Goal: Task Accomplishment & Management: Manage account settings

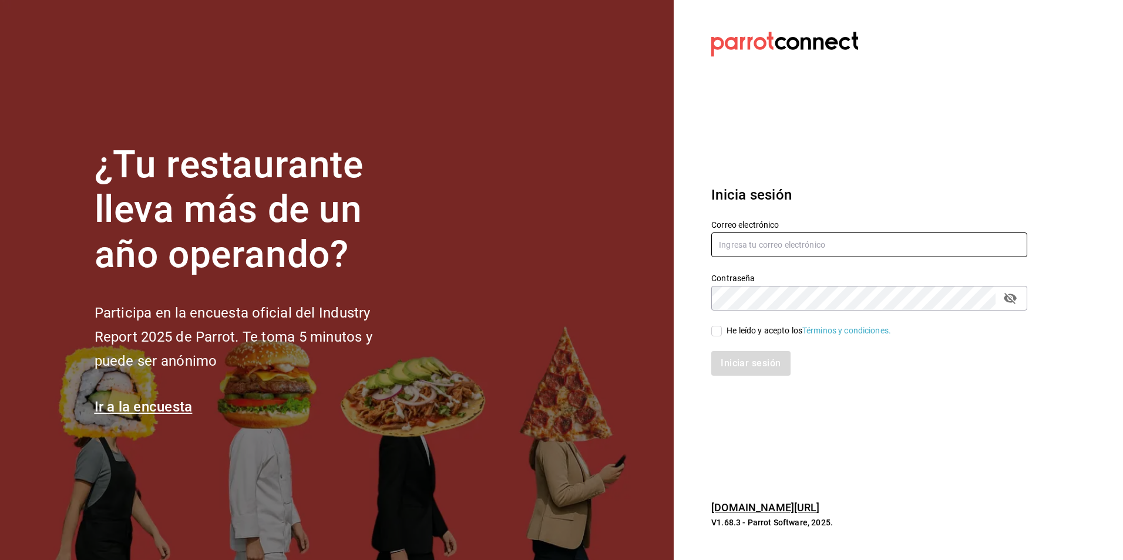
type input "[PERSON_NAME][EMAIL_ADDRESS][DOMAIN_NAME]"
click at [717, 329] on input "He leído y acepto los Términos y condiciones." at bounding box center [716, 331] width 11 height 11
checkbox input "true"
click at [764, 365] on button "Iniciar sesión" at bounding box center [751, 363] width 80 height 25
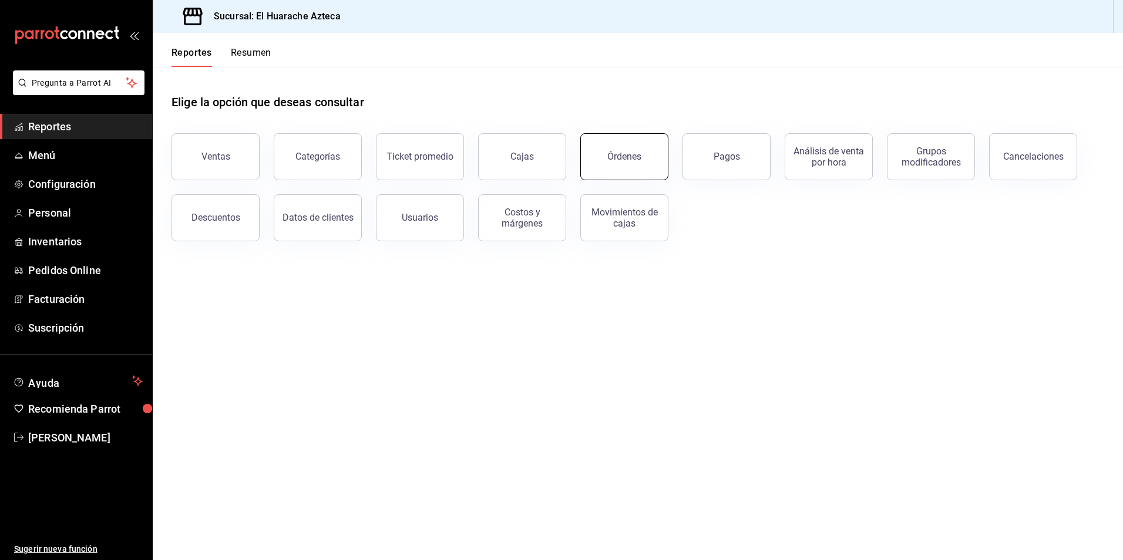
click at [614, 163] on button "Órdenes" at bounding box center [624, 156] width 88 height 47
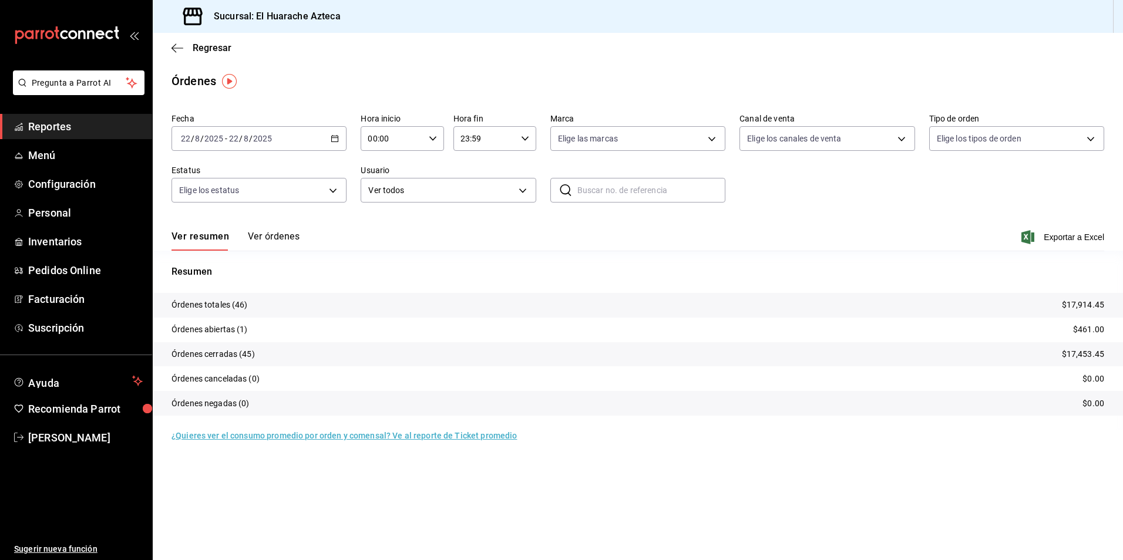
click at [272, 237] on button "Ver órdenes" at bounding box center [274, 241] width 52 height 20
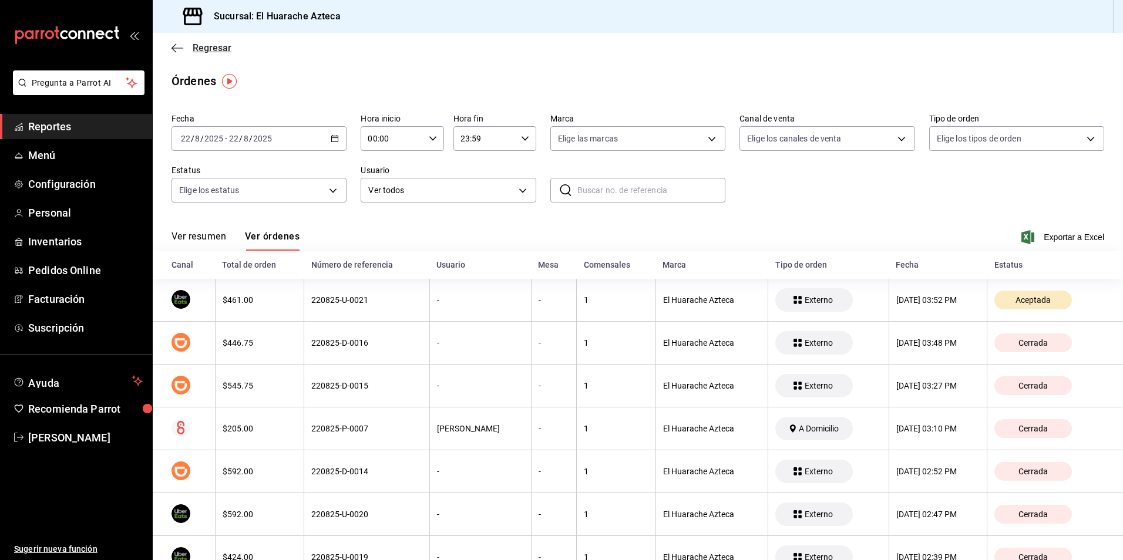
click at [178, 47] on icon "button" at bounding box center [177, 48] width 12 height 11
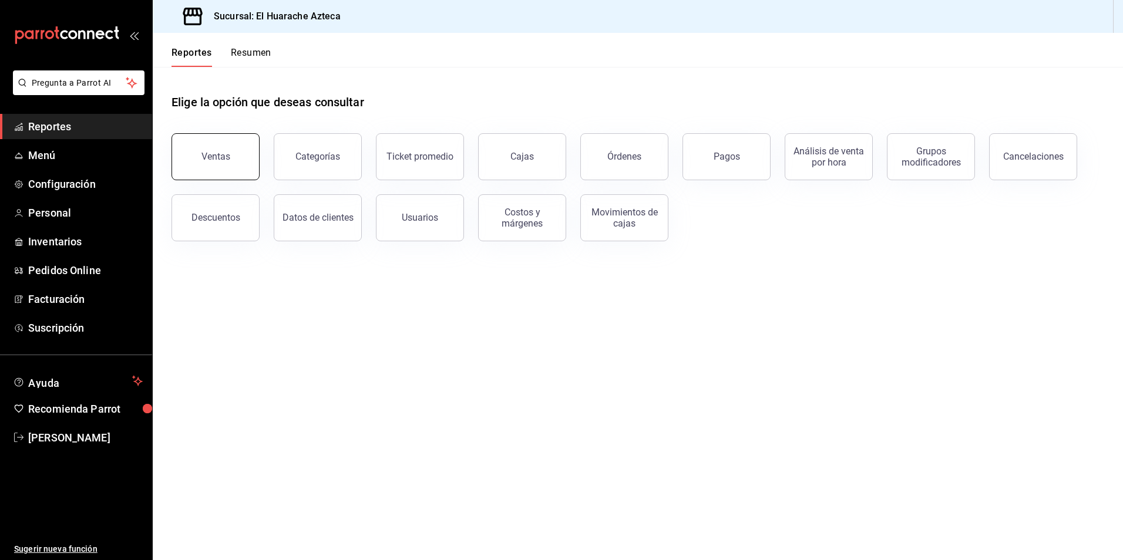
click at [238, 163] on button "Ventas" at bounding box center [215, 156] width 88 height 47
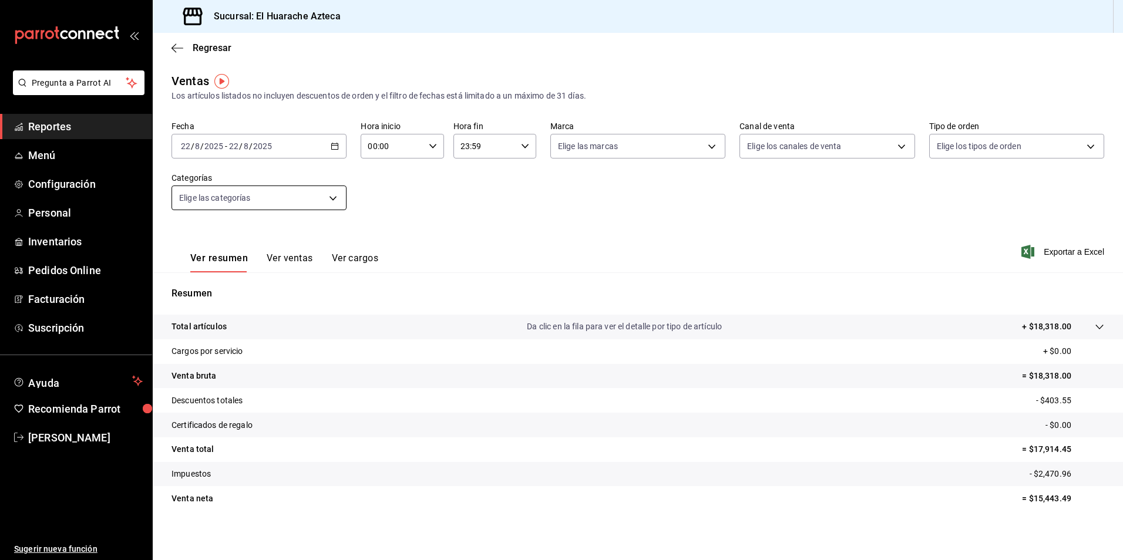
click at [331, 197] on body "Pregunta a Parrot AI Reportes Menú Configuración Personal Inventarios Pedidos O…" at bounding box center [561, 280] width 1123 height 560
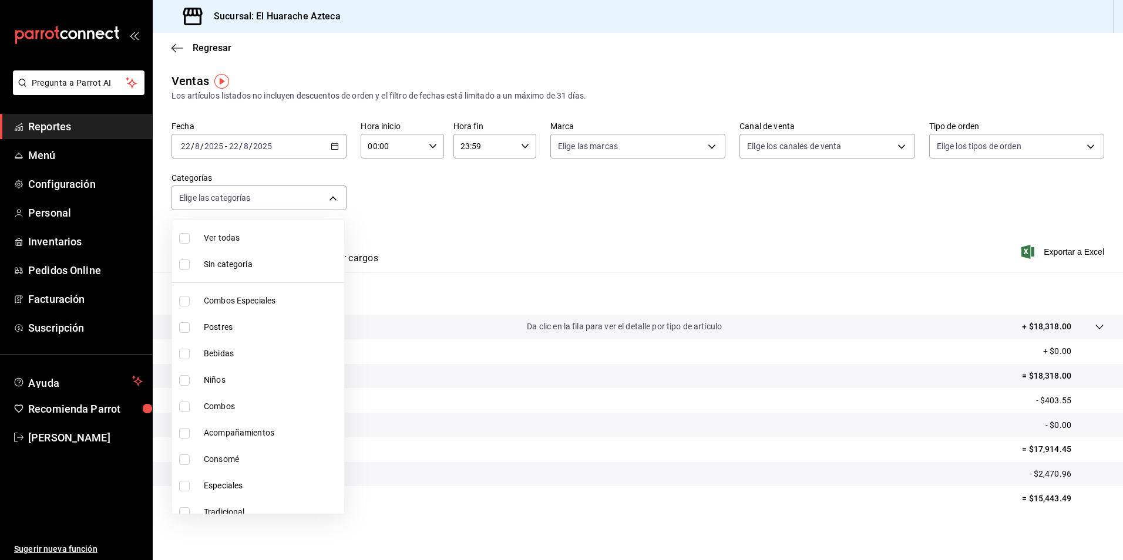
click at [183, 459] on input "checkbox" at bounding box center [184, 459] width 11 height 11
checkbox input "true"
type input "53f55ae2-6285-460e-a8e1-99190fafff65"
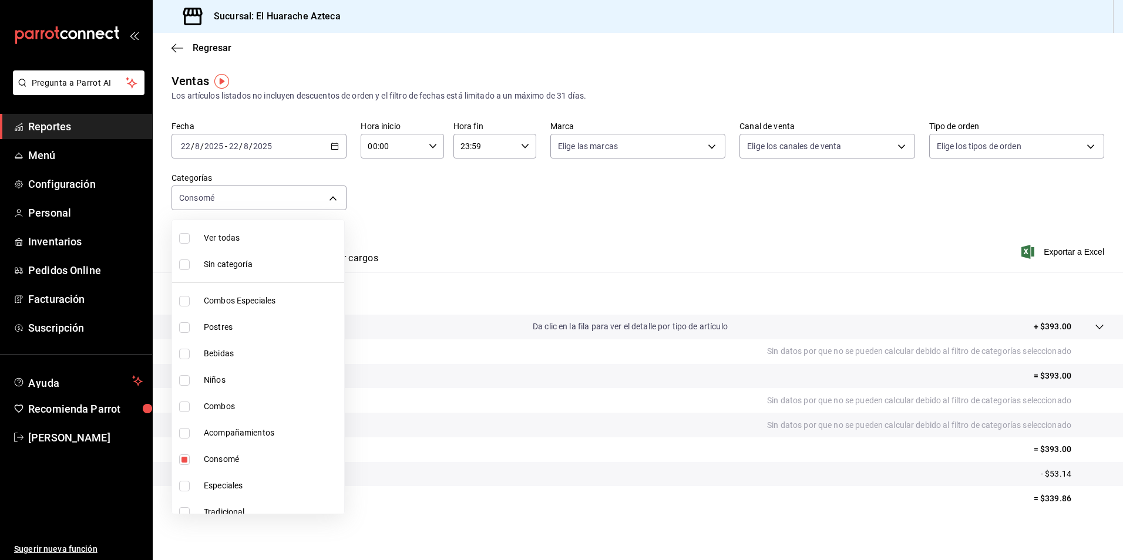
click at [551, 243] on div at bounding box center [561, 280] width 1123 height 560
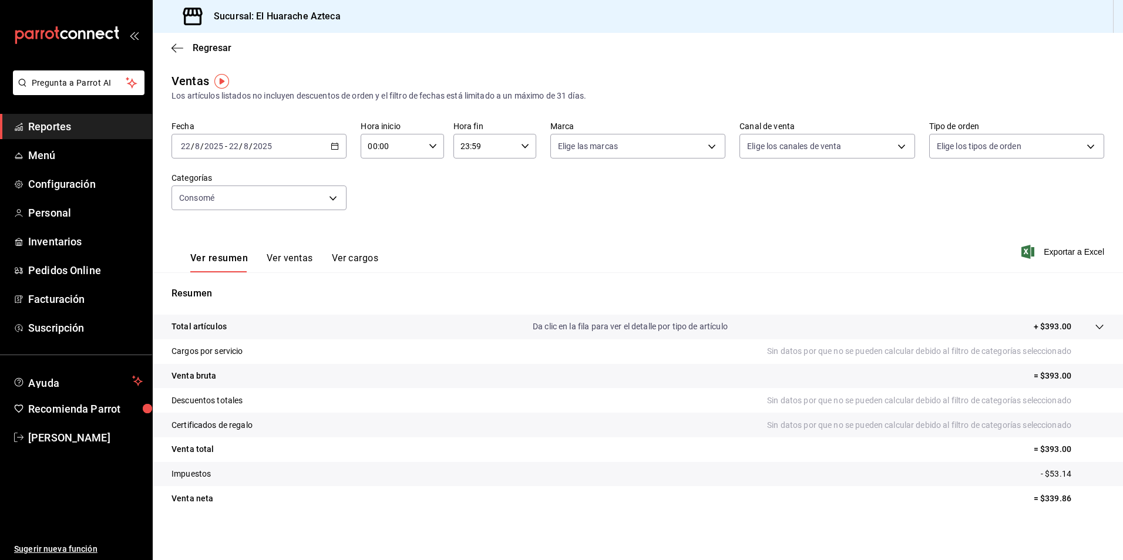
click at [288, 261] on button "Ver ventas" at bounding box center [290, 262] width 46 height 20
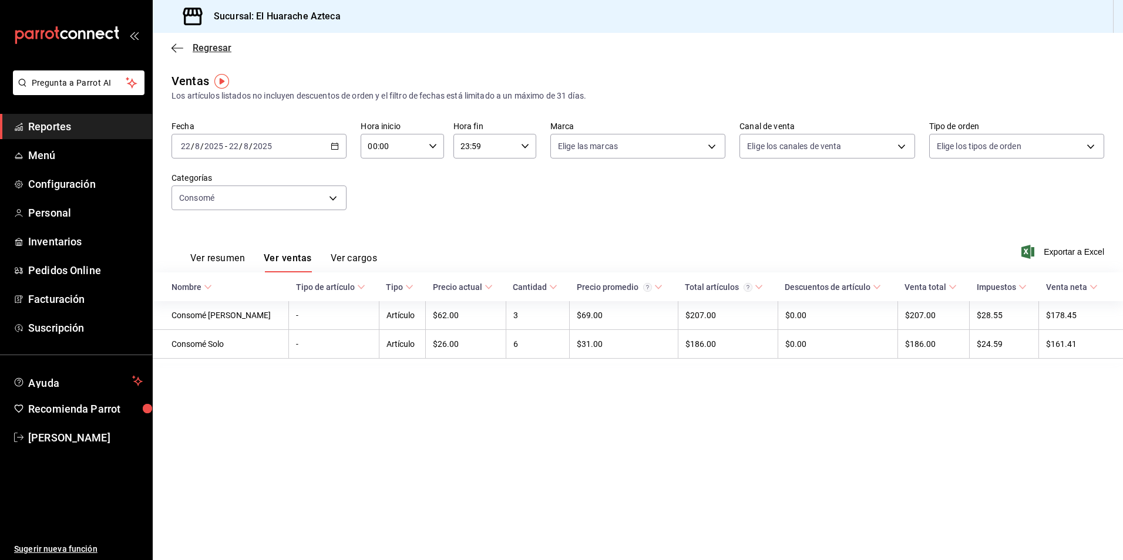
click at [187, 45] on span "Regresar" at bounding box center [201, 47] width 60 height 11
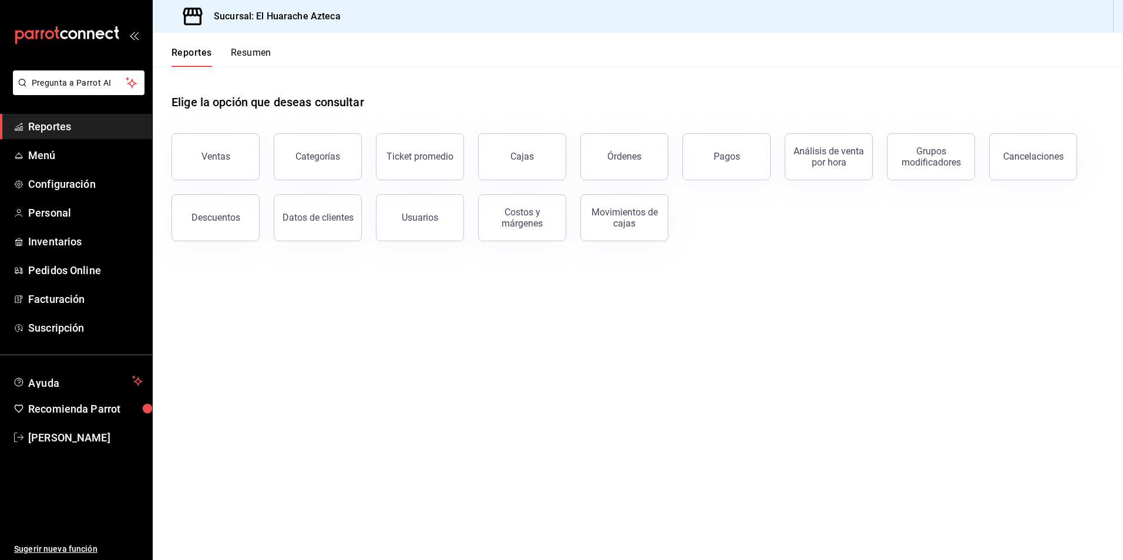
click at [727, 157] on div "Pagos" at bounding box center [726, 156] width 26 height 11
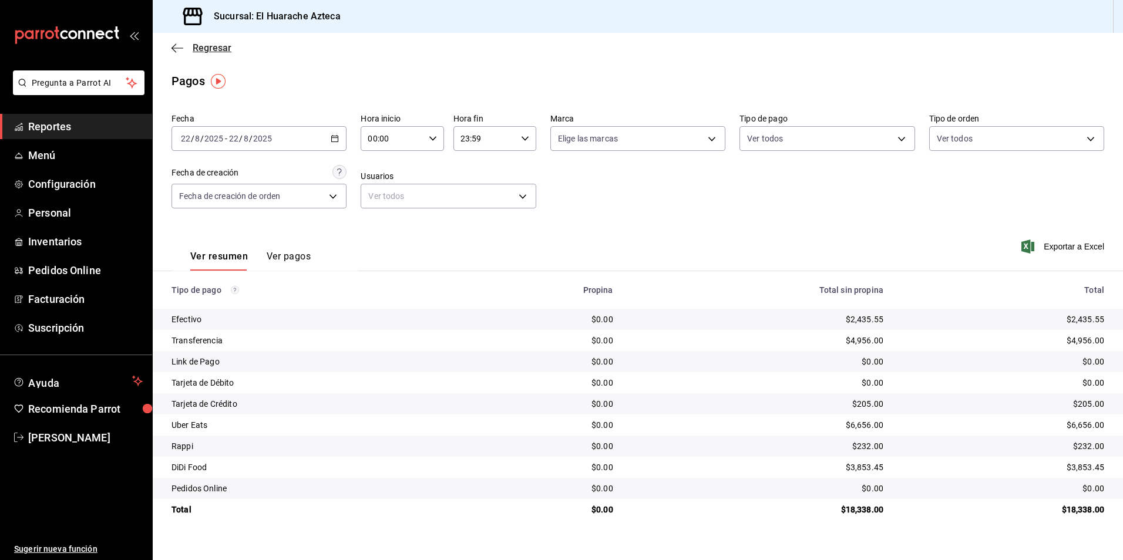
click at [183, 46] on icon "button" at bounding box center [177, 48] width 12 height 11
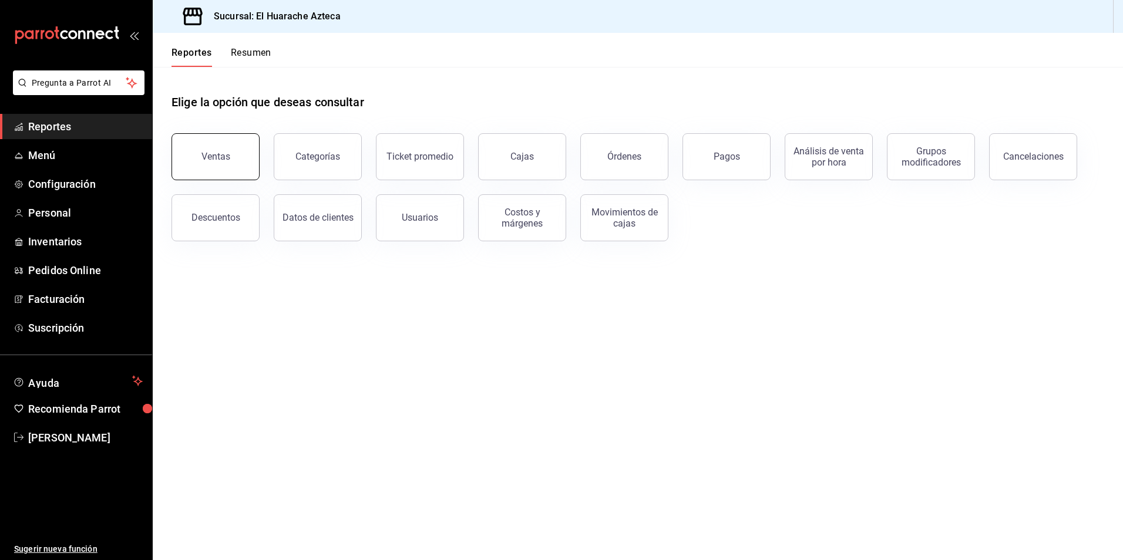
click at [211, 161] on div "Ventas" at bounding box center [215, 156] width 29 height 11
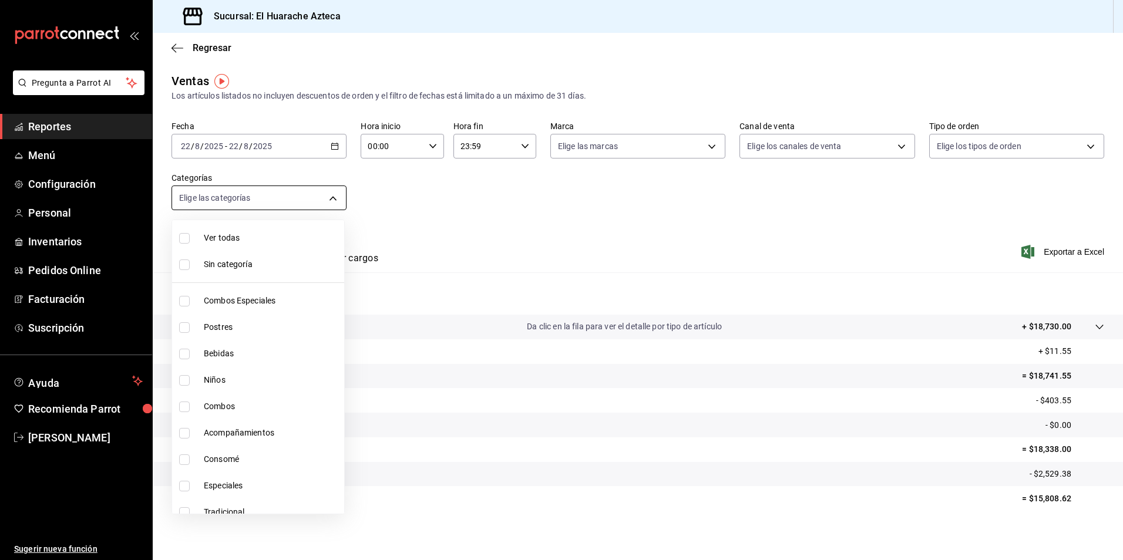
click at [329, 199] on body "Pregunta a Parrot AI Reportes Menú Configuración Personal Inventarios Pedidos O…" at bounding box center [561, 280] width 1123 height 560
click at [210, 462] on span "Consomé" at bounding box center [272, 459] width 136 height 12
type input "53f55ae2-6285-460e-a8e1-99190fafff65"
checkbox input "true"
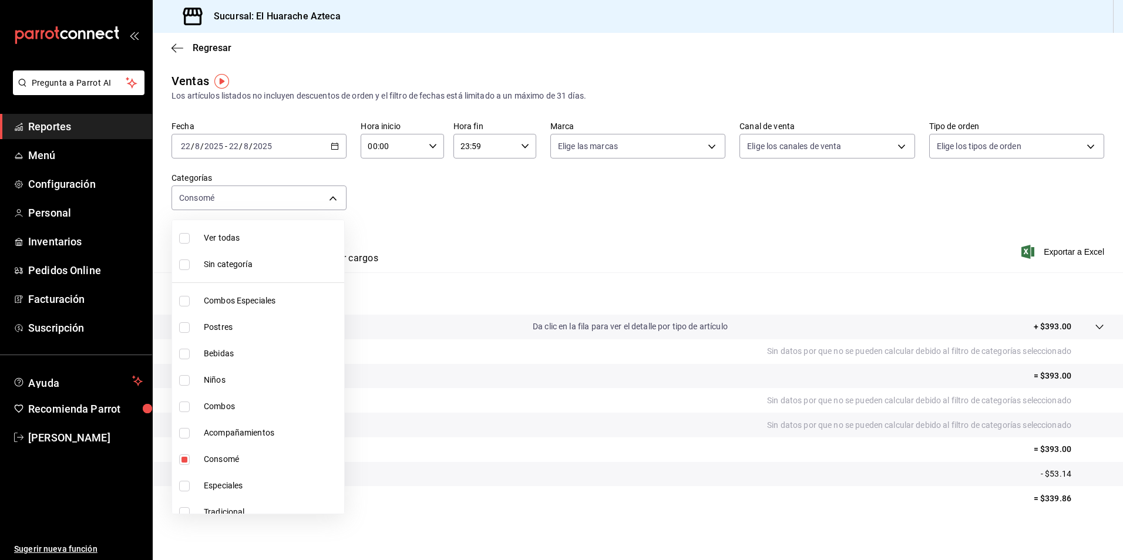
click at [520, 232] on div at bounding box center [561, 280] width 1123 height 560
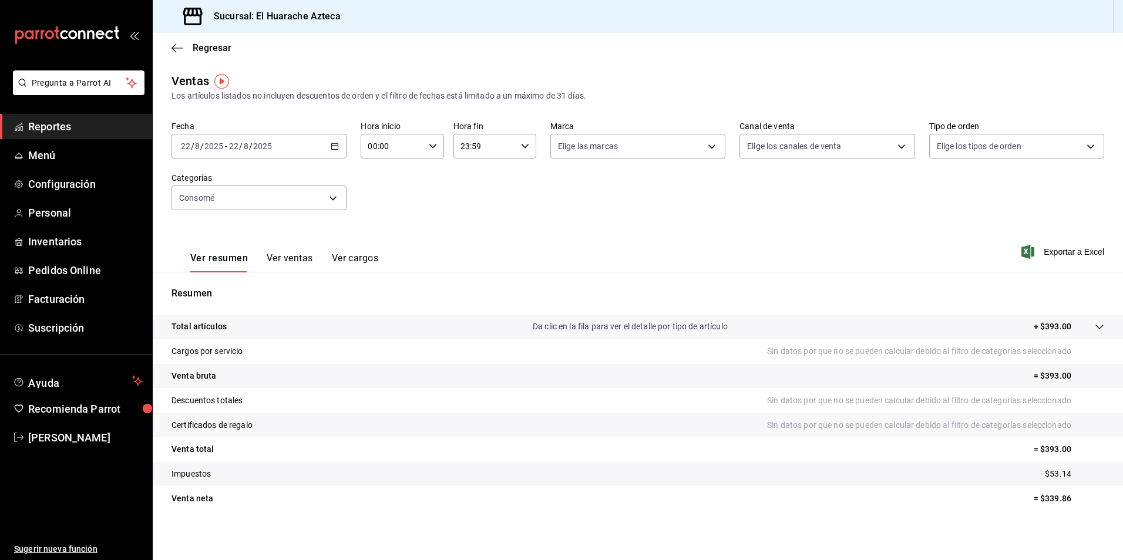
click at [279, 255] on button "Ver ventas" at bounding box center [290, 262] width 46 height 20
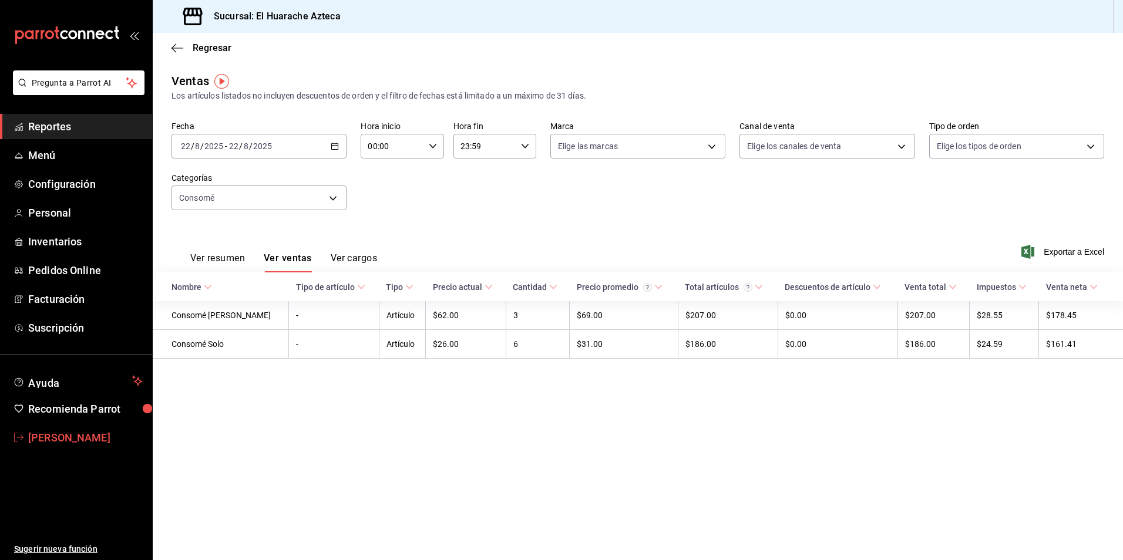
click at [48, 442] on span "[PERSON_NAME]" at bounding box center [85, 438] width 114 height 16
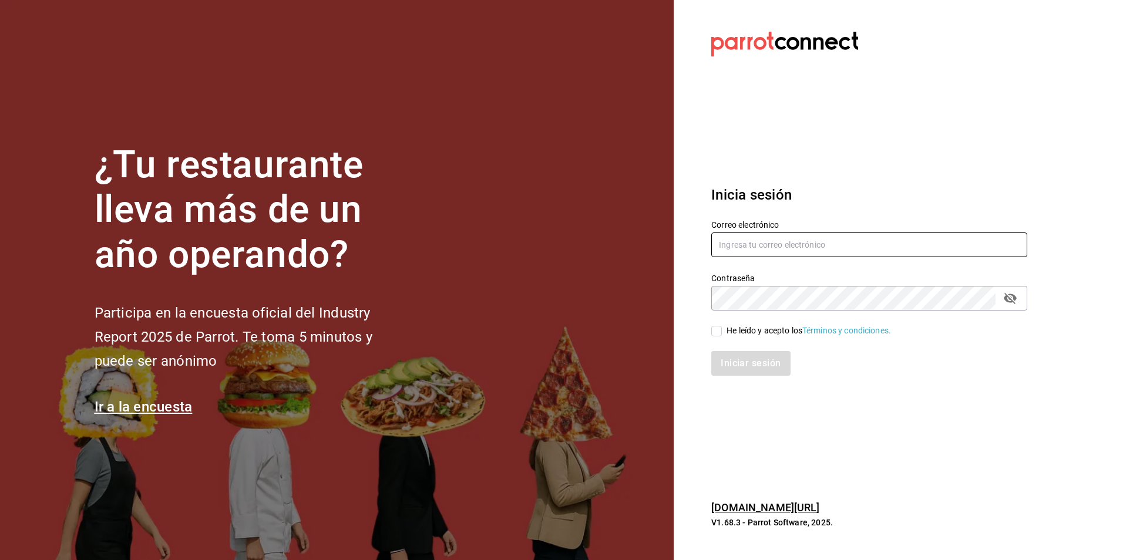
type input "[PERSON_NAME][EMAIL_ADDRESS][DOMAIN_NAME]"
click at [719, 329] on input "He leído y acepto los Términos y condiciones." at bounding box center [716, 331] width 11 height 11
checkbox input "true"
click at [743, 365] on button "Iniciar sesión" at bounding box center [751, 363] width 80 height 25
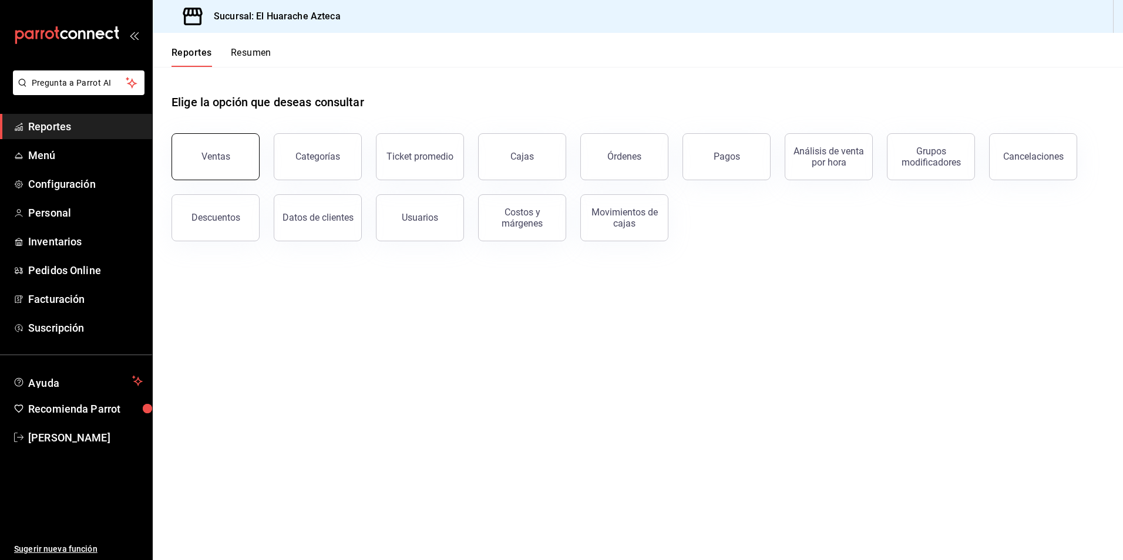
click at [242, 154] on button "Ventas" at bounding box center [215, 156] width 88 height 47
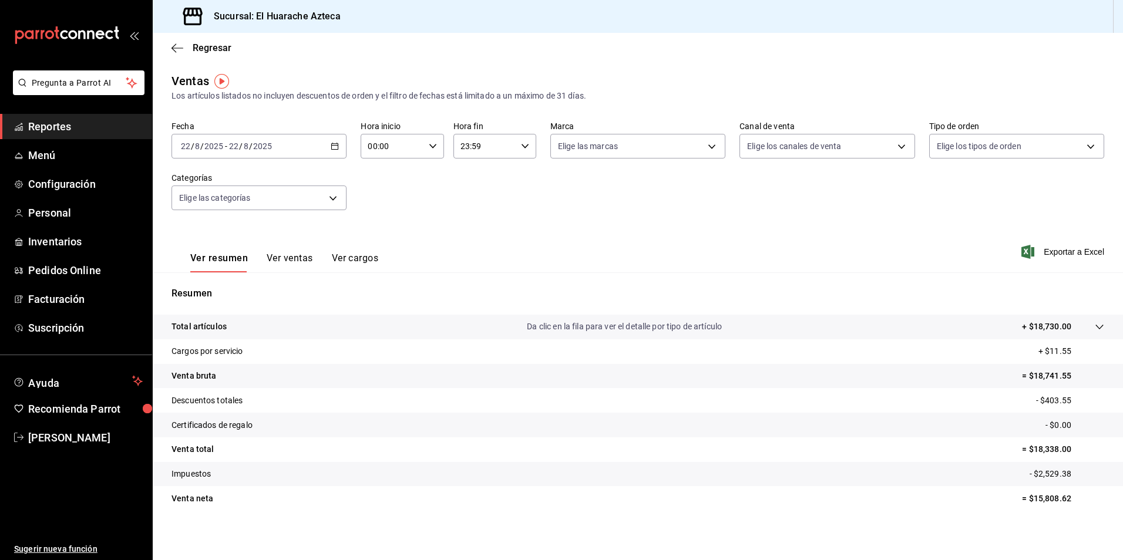
click at [886, 441] on tr "Venta total = $18,338.00" at bounding box center [638, 449] width 970 height 25
click at [329, 201] on body "Pregunta a Parrot AI Reportes Menú Configuración Personal Inventarios Pedidos O…" at bounding box center [561, 280] width 1123 height 560
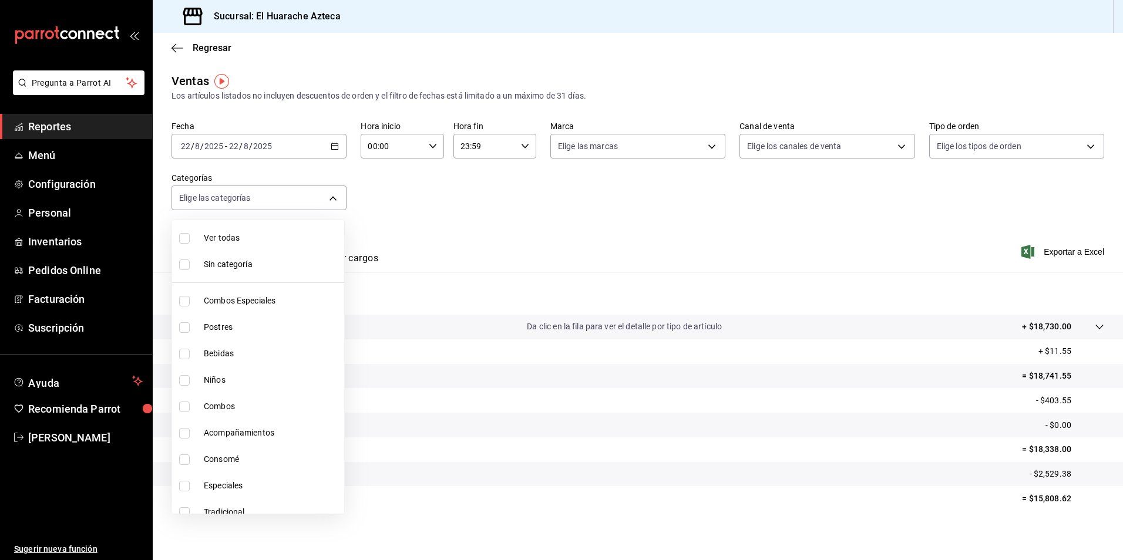
scroll to position [12, 0]
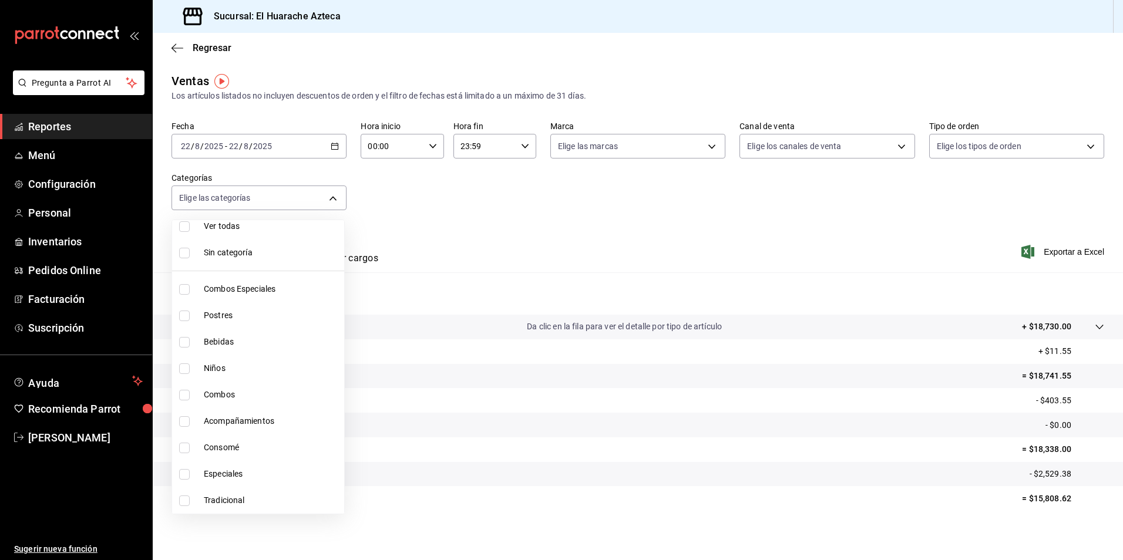
click at [217, 499] on span "Tradicional" at bounding box center [272, 500] width 136 height 12
type input "0bcea8be-a7c4-41fc-813b-e05f5227c1d5"
checkbox input "true"
click at [203, 474] on li "Especiales" at bounding box center [258, 474] width 172 height 26
type input "0bcea8be-a7c4-41fc-813b-e05f5227c1d5,456e02ca-36ee-4b64-abe9-711cb0ff05c9"
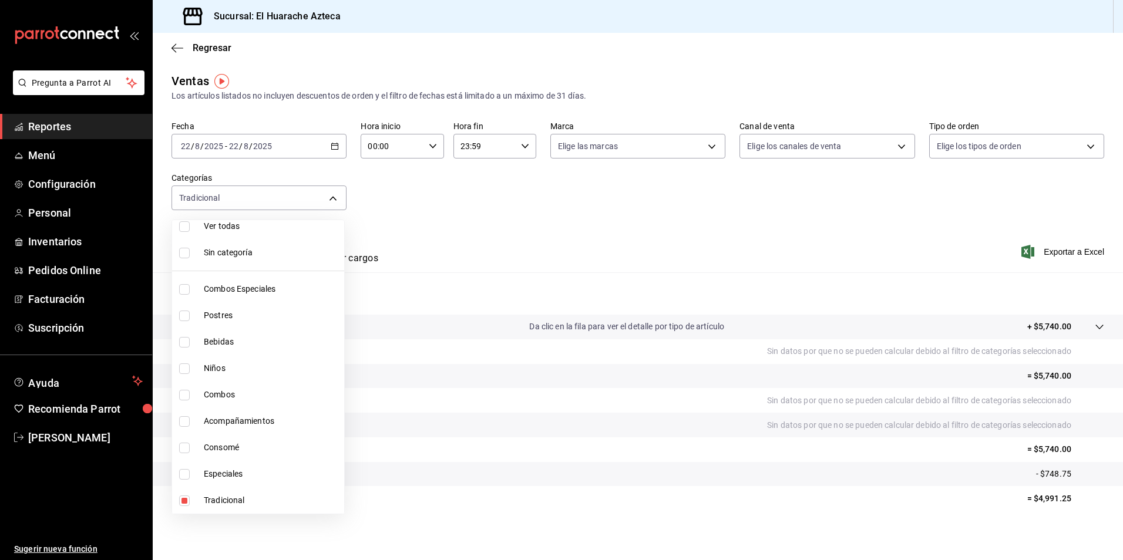
checkbox input "true"
click at [183, 422] on input "checkbox" at bounding box center [184, 421] width 11 height 11
checkbox input "true"
type input "0bcea8be-a7c4-41fc-813b-e05f5227c1d5,456e02ca-36ee-4b64-abe9-711cb0ff05c9,2d28a…"
click at [186, 395] on input "checkbox" at bounding box center [184, 395] width 11 height 11
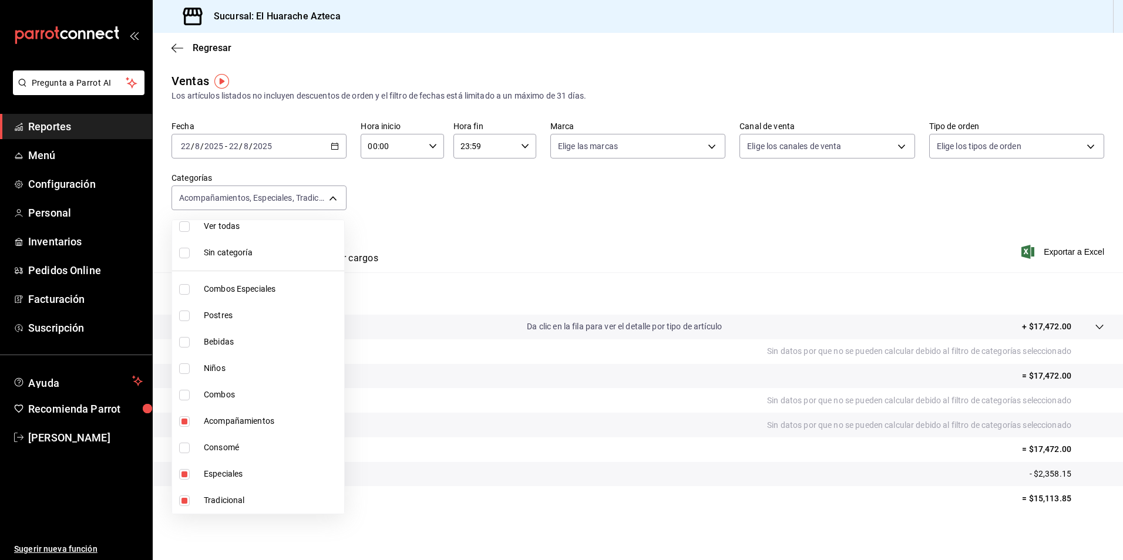
checkbox input "true"
type input "0bcea8be-a7c4-41fc-813b-e05f5227c1d5,456e02ca-36ee-4b64-abe9-711cb0ff05c9,2d28a…"
click at [189, 288] on input "checkbox" at bounding box center [184, 289] width 11 height 11
checkbox input "true"
click at [210, 501] on span "Tradicional" at bounding box center [272, 500] width 136 height 12
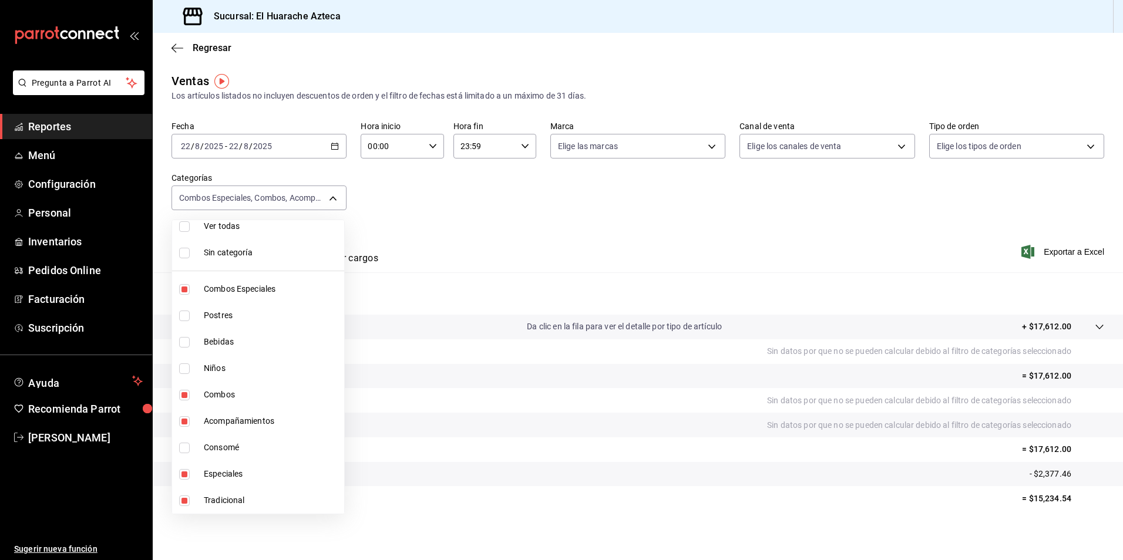
type input "456e02ca-36ee-4b64-abe9-711cb0ff05c9,2d28abd0-1e90-45a2-b988-74b39c4496ee,801fb…"
checkbox input "false"
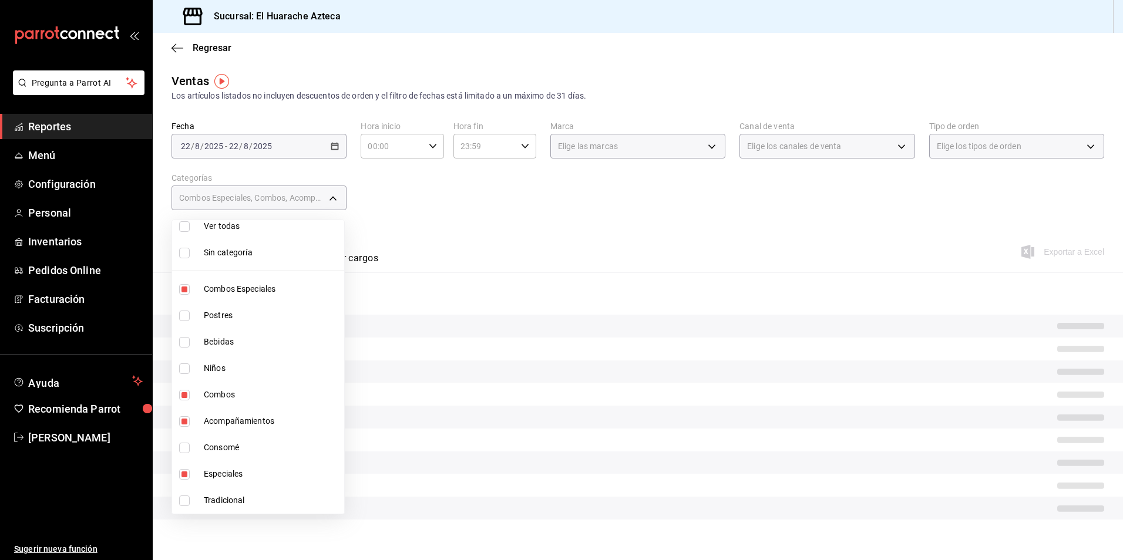
click at [213, 473] on span "Especiales" at bounding box center [272, 474] width 136 height 12
type input "2d28abd0-1e90-45a2-b988-74b39c4496ee,801fb927-b16a-41c9-9a7c-271afa856fa8,2c353…"
checkbox input "false"
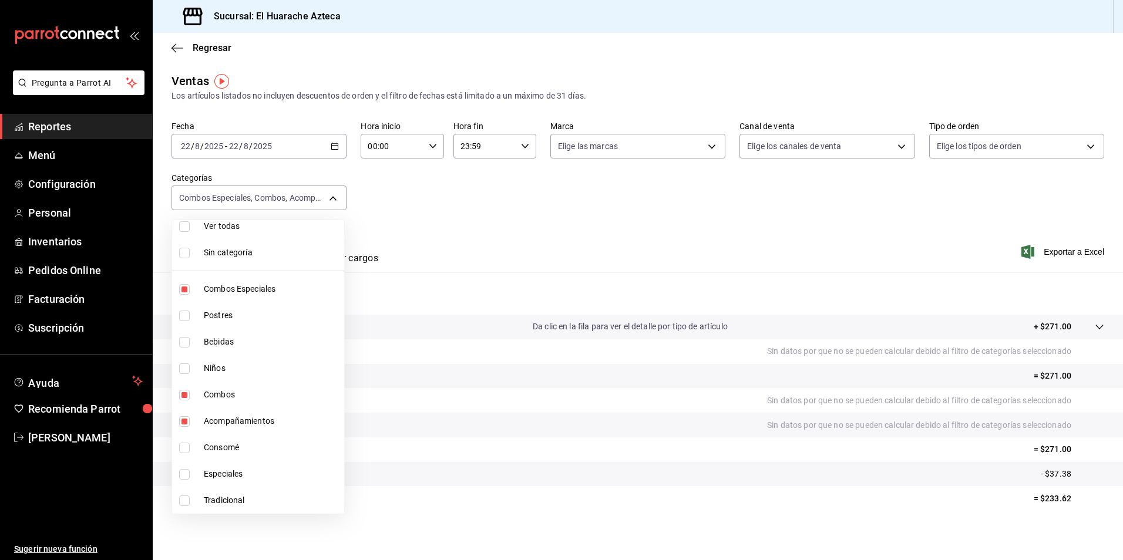
click at [217, 416] on span "Acompañamientos" at bounding box center [272, 421] width 136 height 12
type input "801fb927-b16a-41c9-9a7c-271afa856fa8,2c353759-2c9e-4a11-8b13-ec92f7df1887"
checkbox input "false"
click at [206, 393] on span "Combos" at bounding box center [272, 395] width 136 height 12
type input "2c353759-2c9e-4a11-8b13-ec92f7df1887"
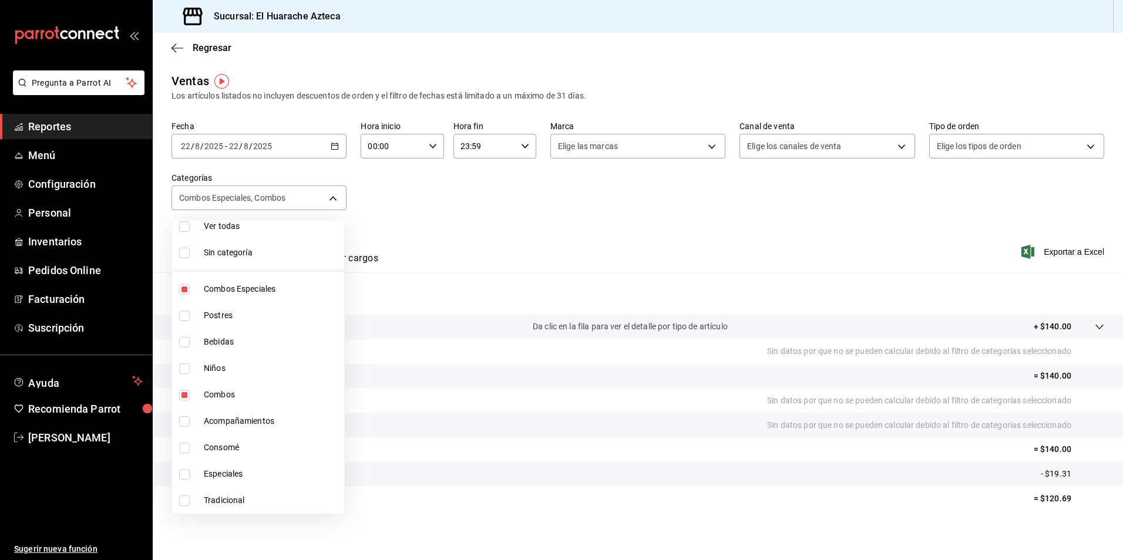
checkbox input "false"
drag, startPoint x: 223, startPoint y: 289, endPoint x: 206, endPoint y: 306, distance: 23.7
click at [223, 289] on span "Combos Especiales" at bounding box center [272, 289] width 136 height 12
checkbox input "false"
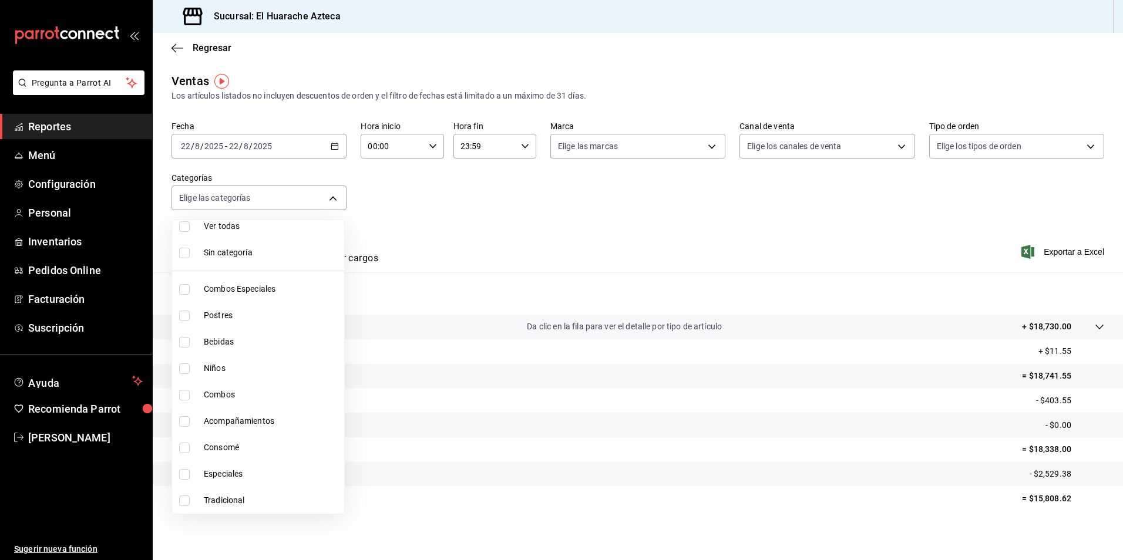
click at [183, 317] on input "checkbox" at bounding box center [184, 316] width 11 height 11
checkbox input "true"
type input "c007e3ad-3013-4e56-a94d-c02e68cae99b"
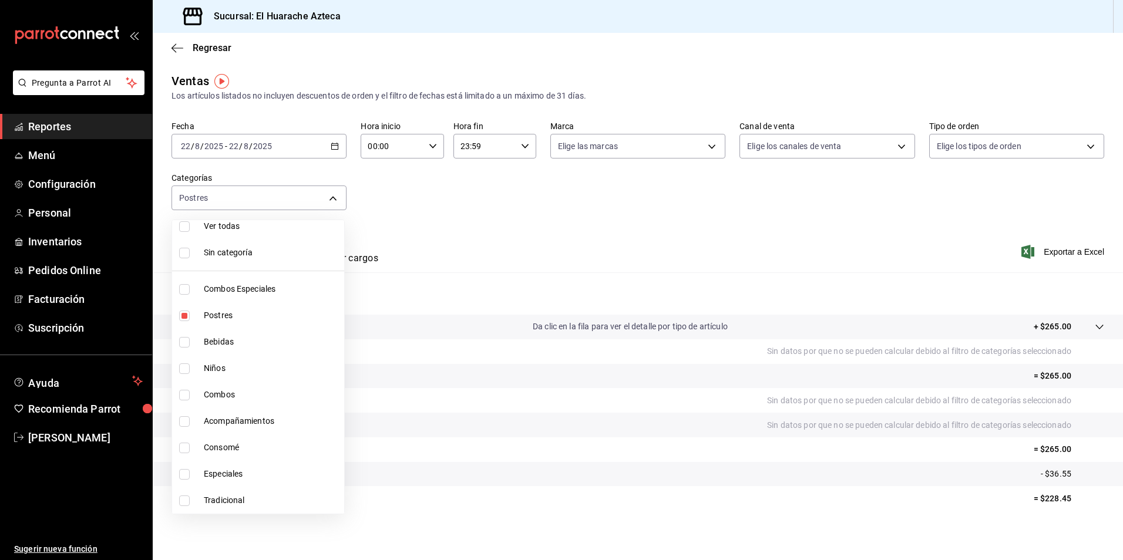
click at [184, 317] on input "checkbox" at bounding box center [184, 316] width 11 height 11
checkbox input "false"
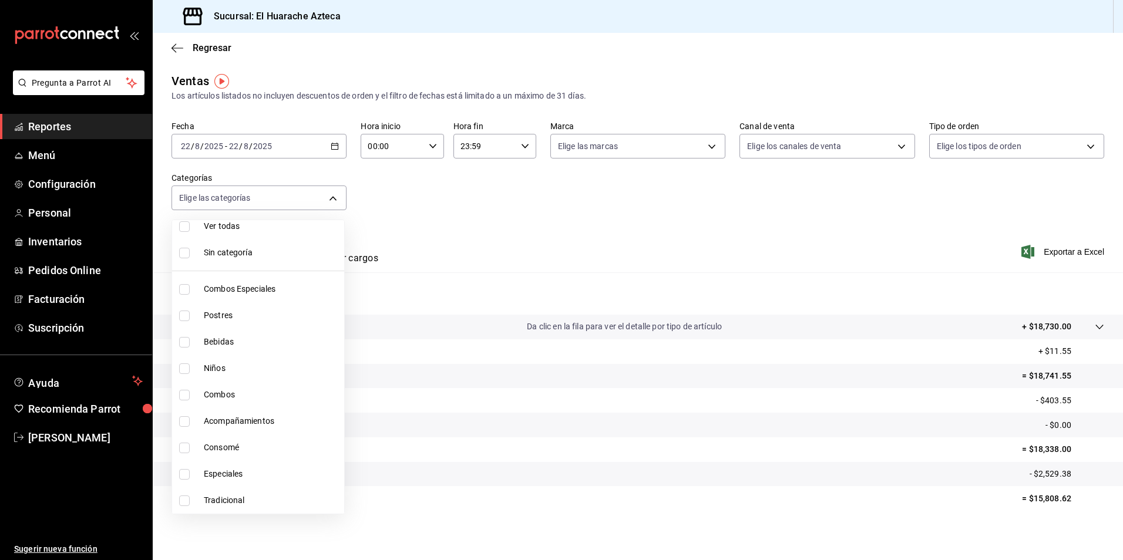
click at [180, 342] on input "checkbox" at bounding box center [184, 342] width 11 height 11
checkbox input "true"
type input "f30dce80-1504-46fe-9bff-e61b227a5927"
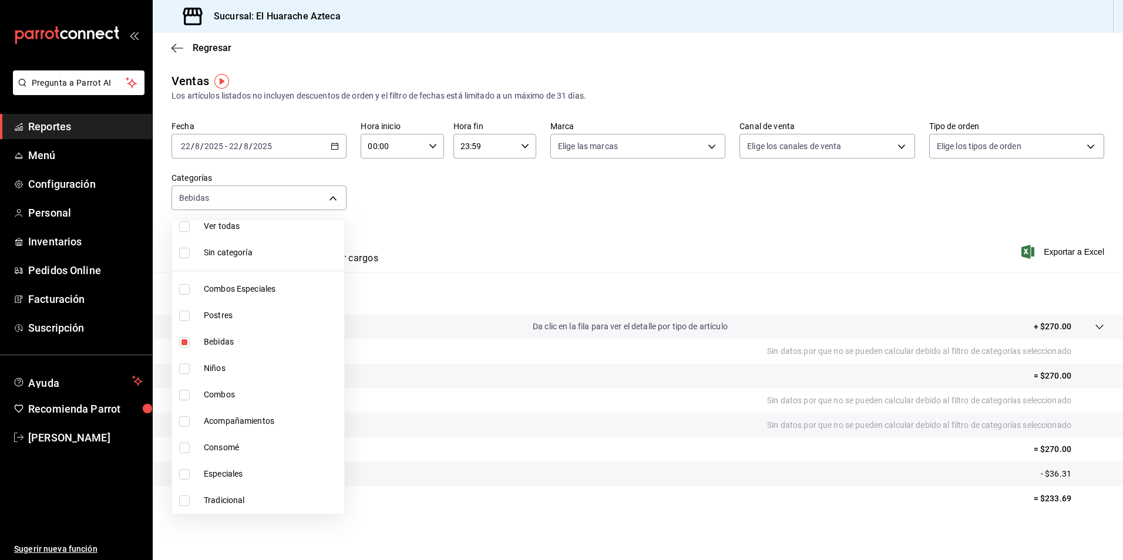
click at [442, 252] on div at bounding box center [561, 280] width 1123 height 560
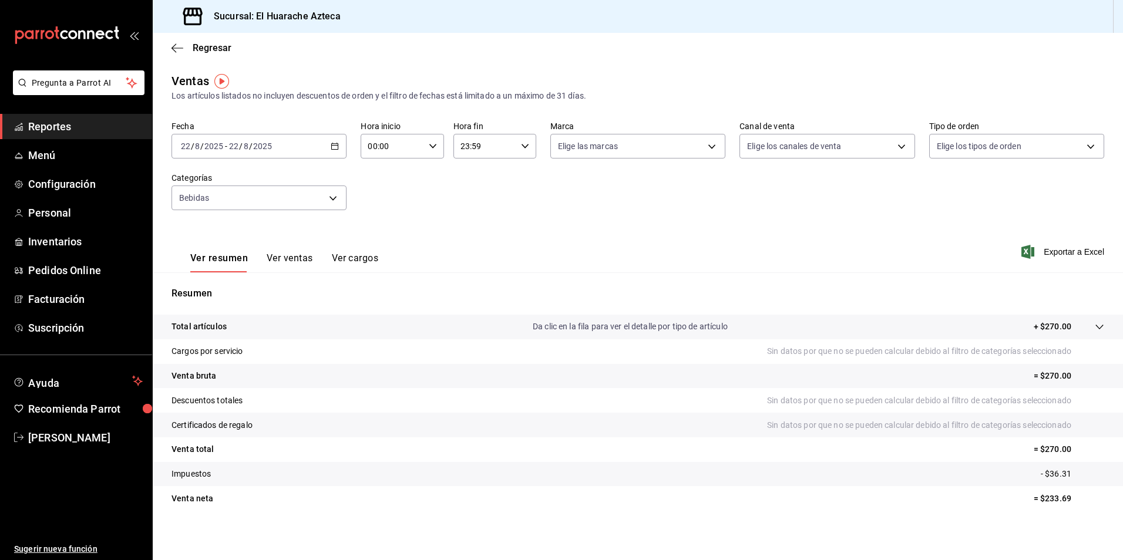
click at [291, 260] on button "Ver ventas" at bounding box center [290, 262] width 46 height 20
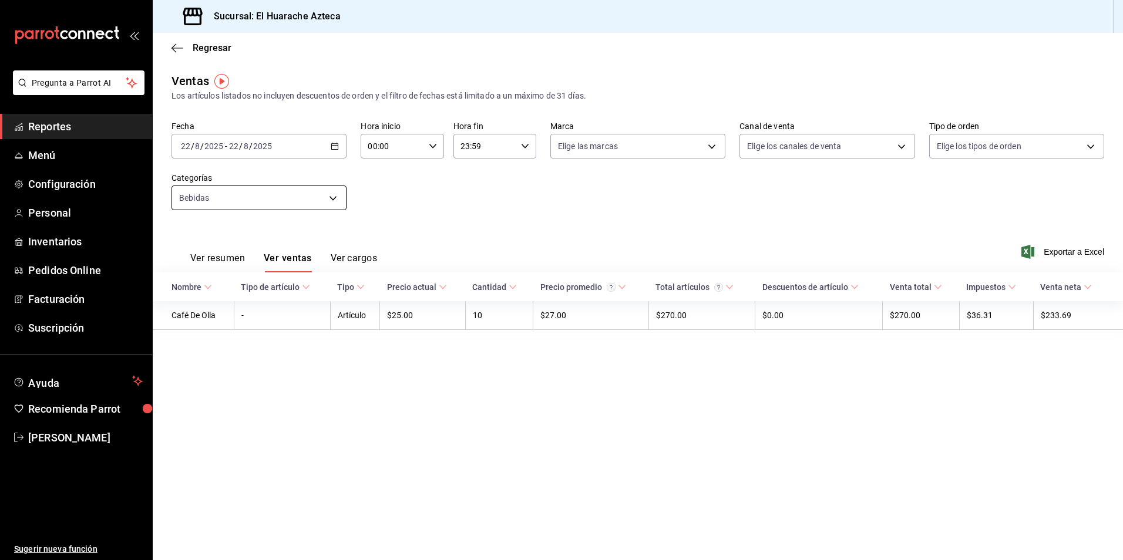
click at [333, 193] on body "Pregunta a Parrot AI Reportes Menú Configuración Personal Inventarios Pedidos O…" at bounding box center [561, 280] width 1123 height 560
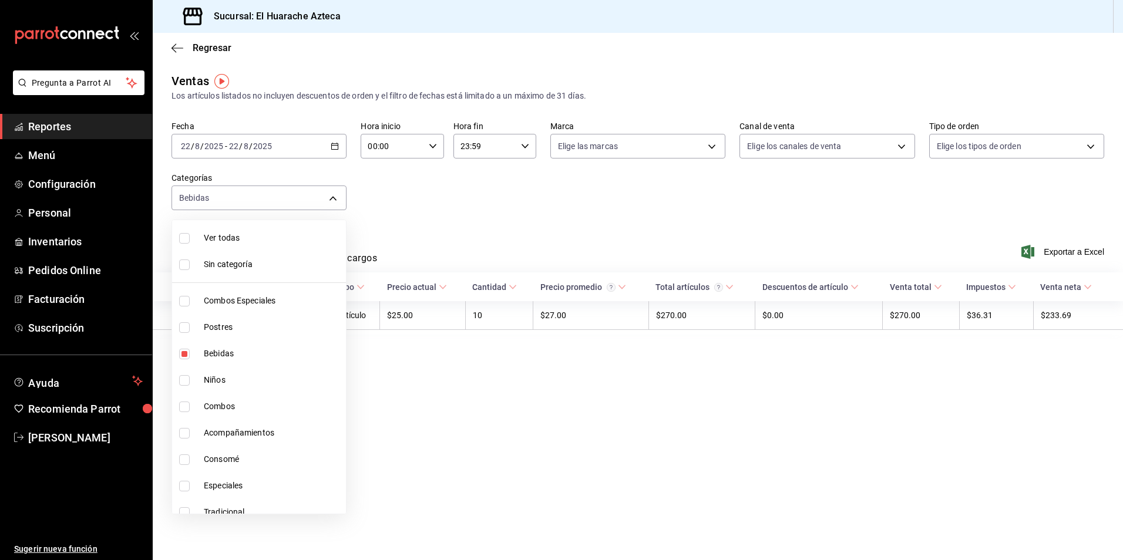
click at [220, 352] on span "Bebidas" at bounding box center [272, 354] width 137 height 12
checkbox input "false"
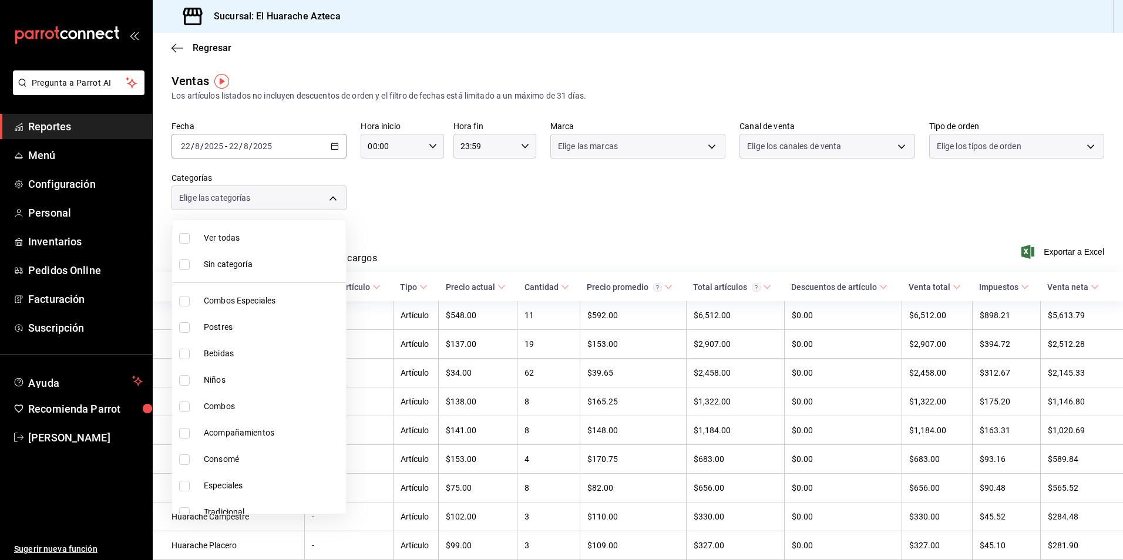
click at [187, 379] on input "checkbox" at bounding box center [184, 380] width 11 height 11
checkbox input "true"
type input "28e60cb7-9a33-402d-bbe1-a64a9172dbc2"
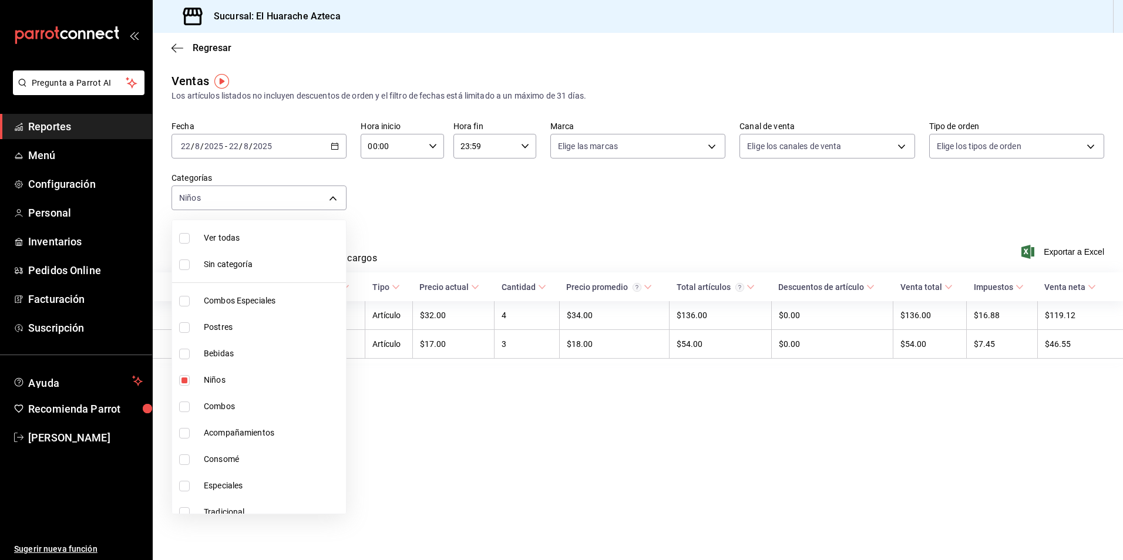
click at [413, 249] on div at bounding box center [561, 280] width 1123 height 560
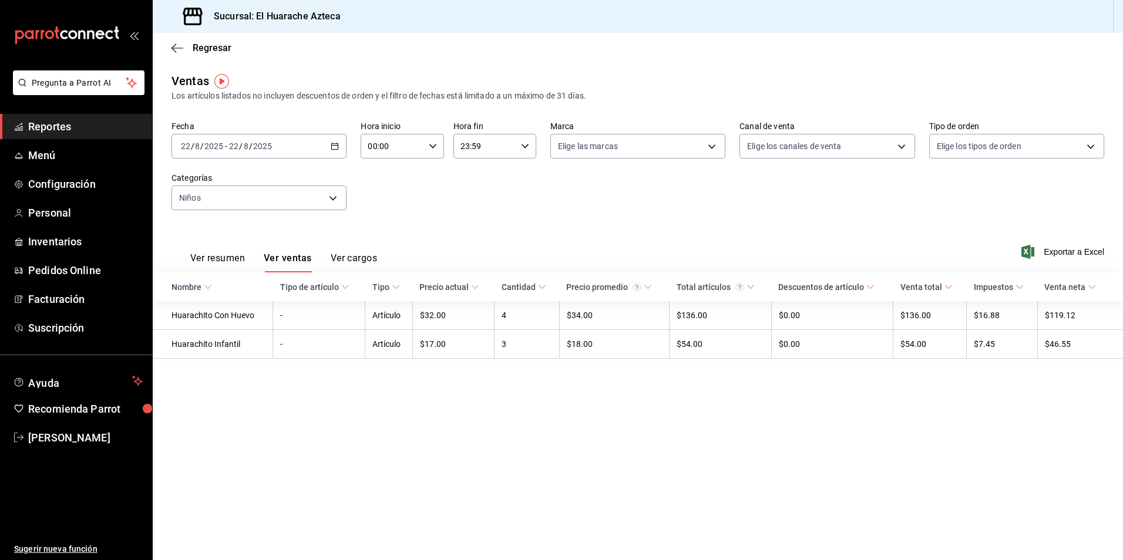
click at [201, 259] on button "Ver resumen" at bounding box center [217, 262] width 55 height 20
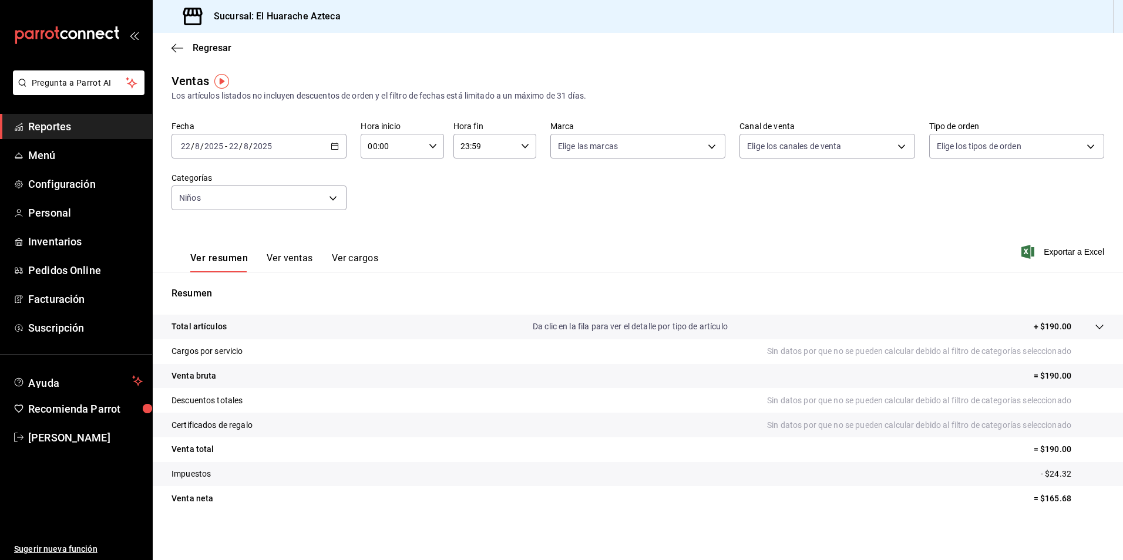
click at [345, 194] on div "Fecha [DATE] [DATE] - [DATE] [DATE] Hora inicio 00:00 Hora inicio Hora fin 23:5…" at bounding box center [637, 172] width 932 height 103
click at [328, 201] on body "Pregunta a Parrot AI Reportes Menú Configuración Personal Inventarios Pedidos O…" at bounding box center [561, 280] width 1123 height 560
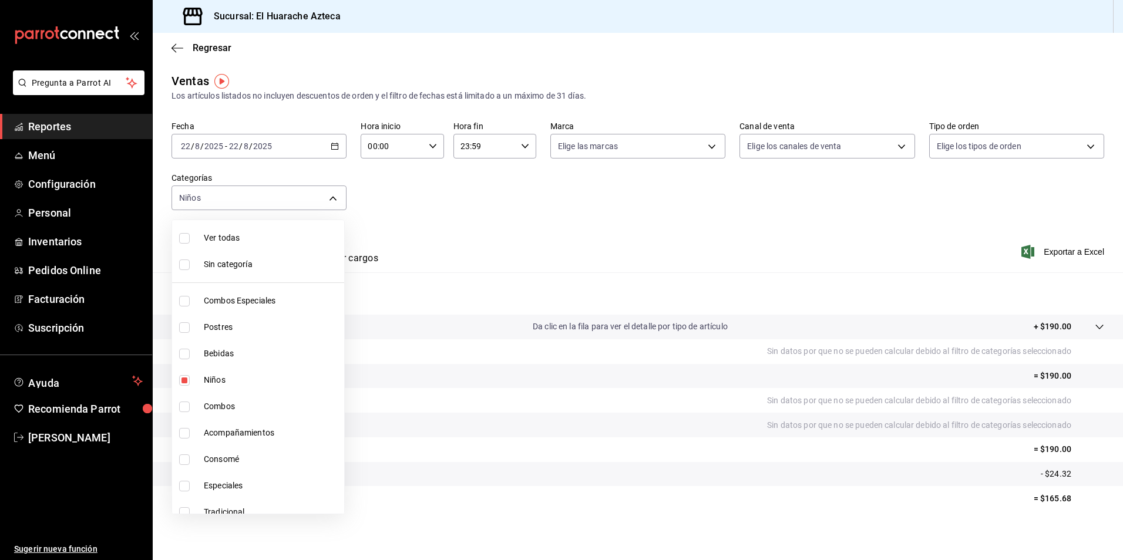
click at [199, 378] on li "Niños" at bounding box center [258, 380] width 172 height 26
checkbox input "false"
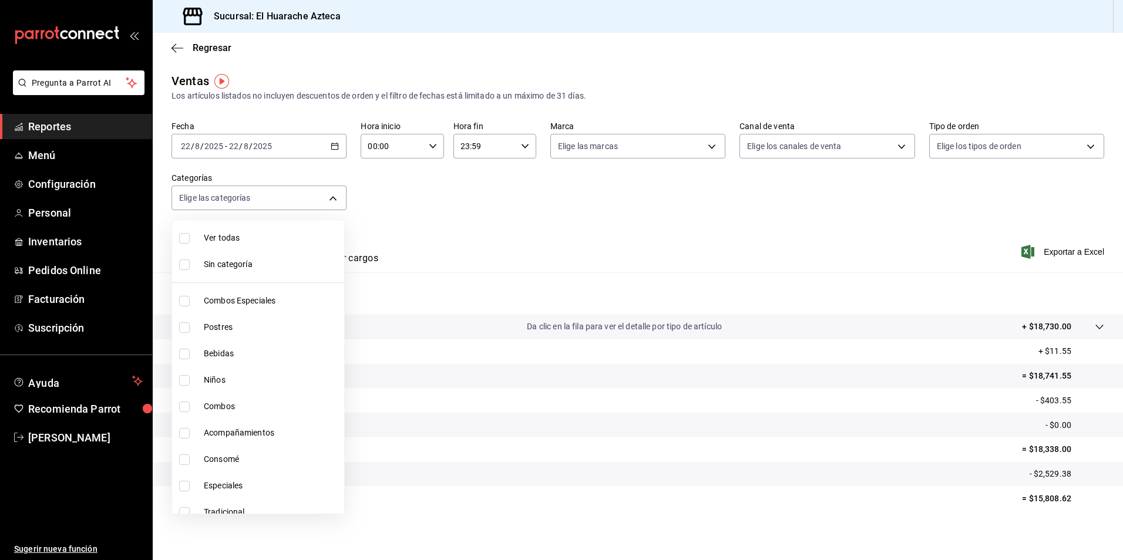
click at [183, 460] on input "checkbox" at bounding box center [184, 459] width 11 height 11
checkbox input "true"
type input "53f55ae2-6285-460e-a8e1-99190fafff65"
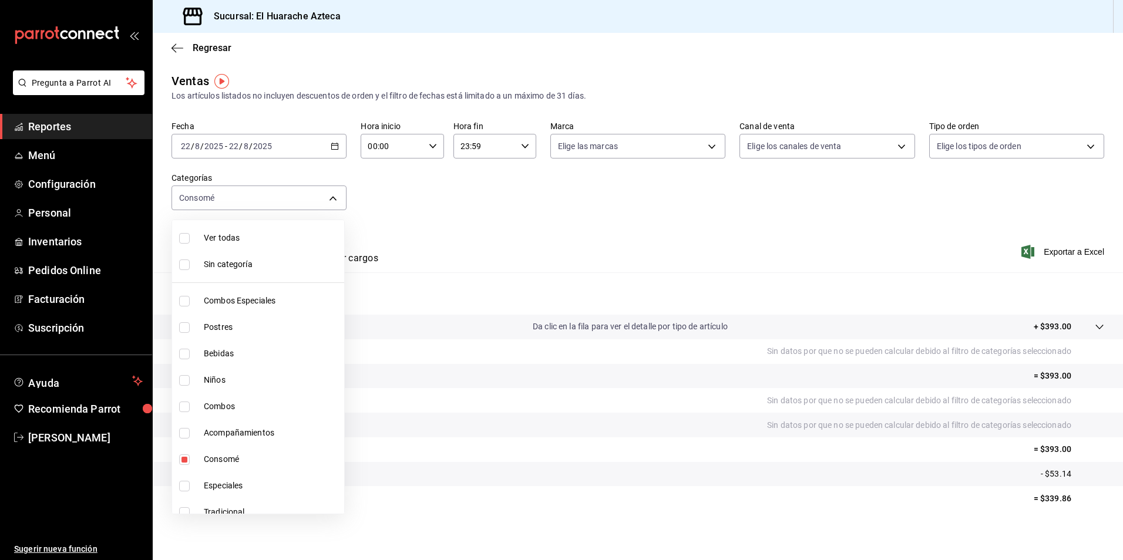
click at [489, 245] on div at bounding box center [561, 280] width 1123 height 560
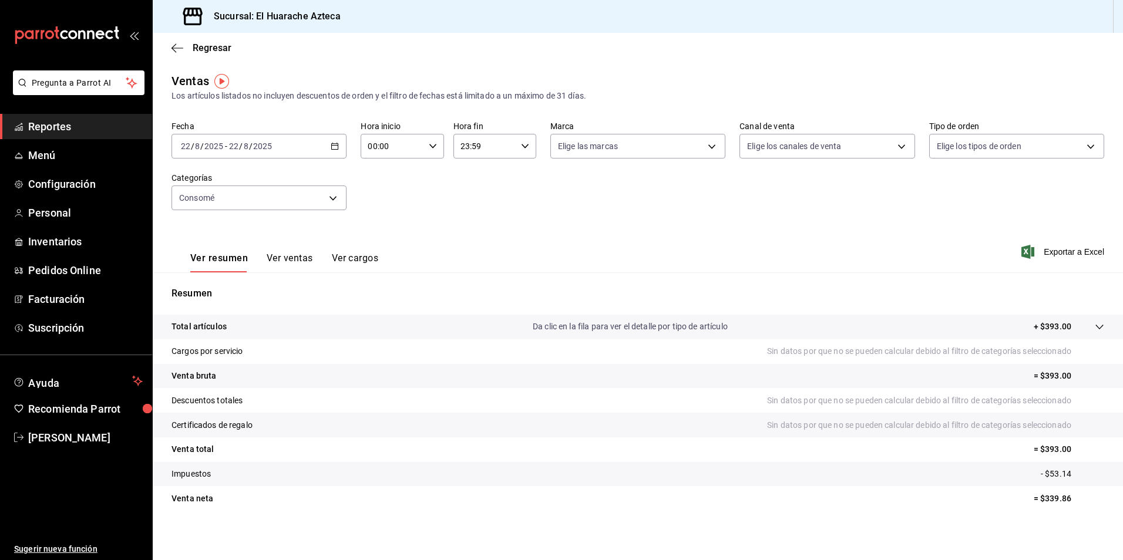
click at [282, 261] on button "Ver ventas" at bounding box center [290, 262] width 46 height 20
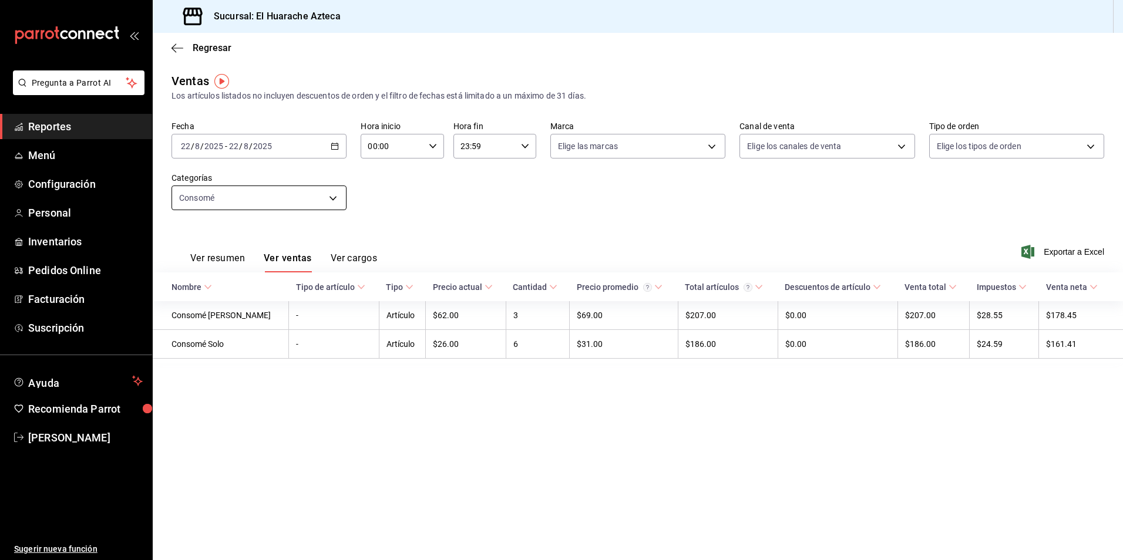
click at [330, 200] on body "Pregunta a Parrot AI Reportes Menú Configuración Personal Inventarios Pedidos O…" at bounding box center [561, 280] width 1123 height 560
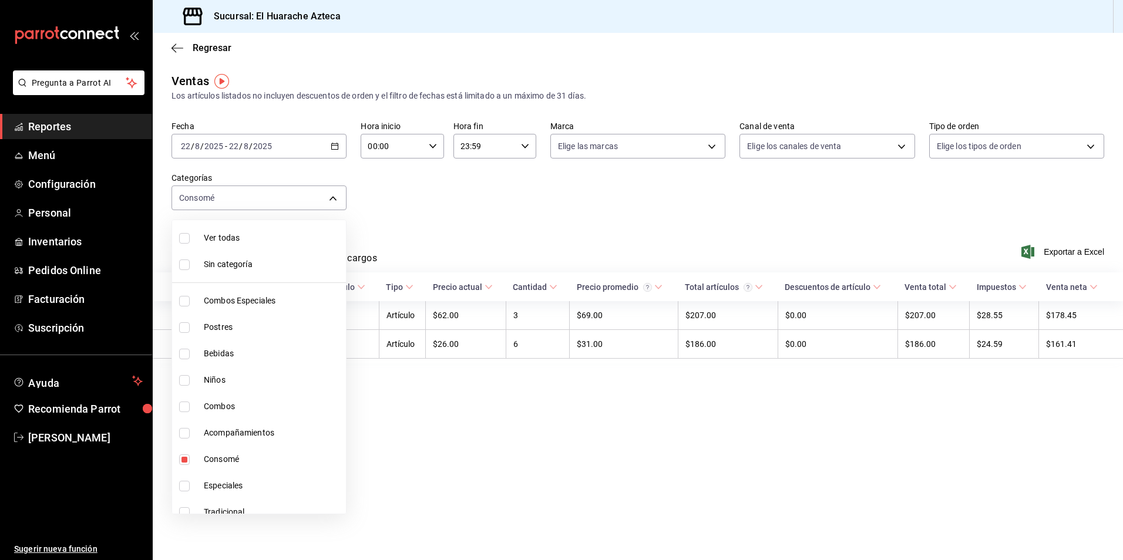
click at [227, 459] on span "Consomé" at bounding box center [272, 459] width 137 height 12
checkbox input "false"
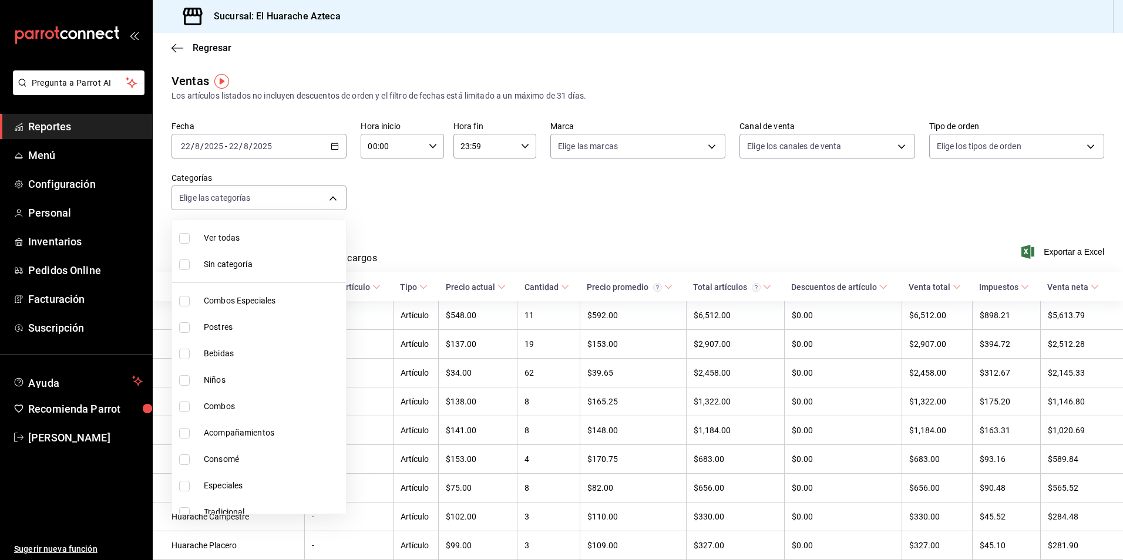
click at [437, 210] on div at bounding box center [561, 280] width 1123 height 560
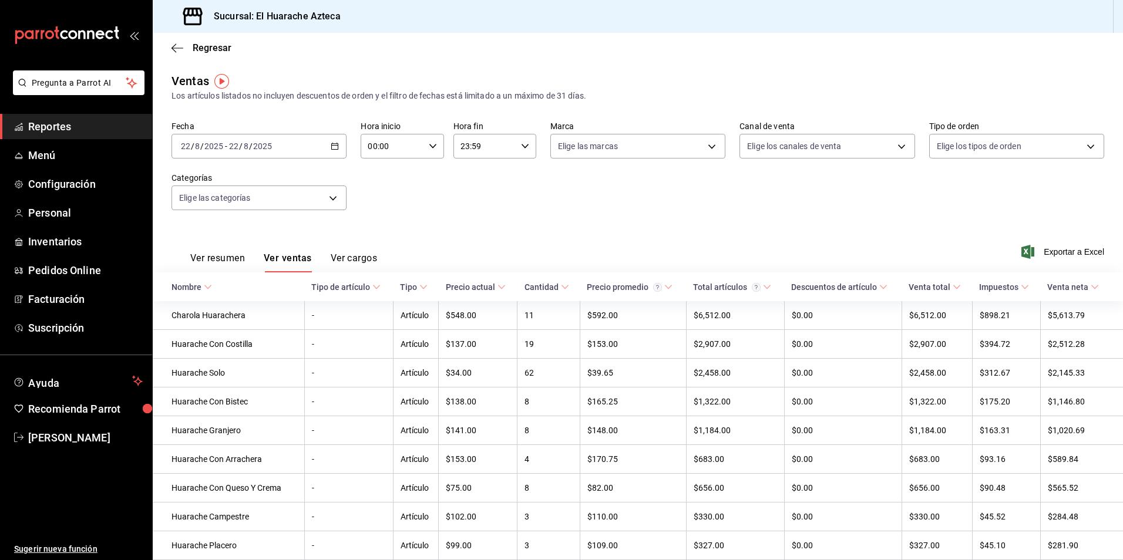
click at [356, 260] on button "Ver cargos" at bounding box center [354, 262] width 47 height 20
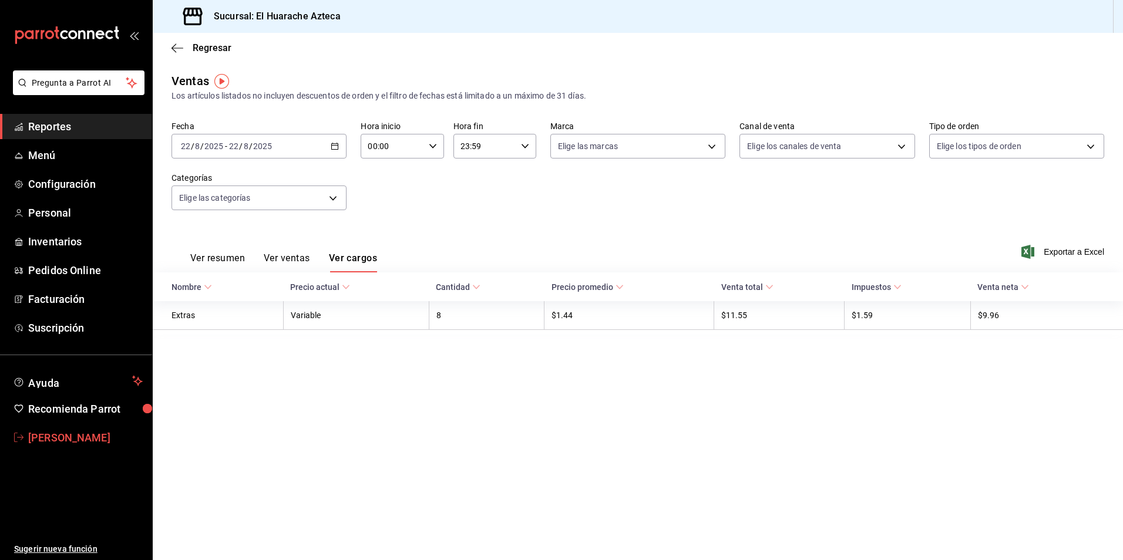
click at [56, 440] on span "[PERSON_NAME]" at bounding box center [85, 438] width 114 height 16
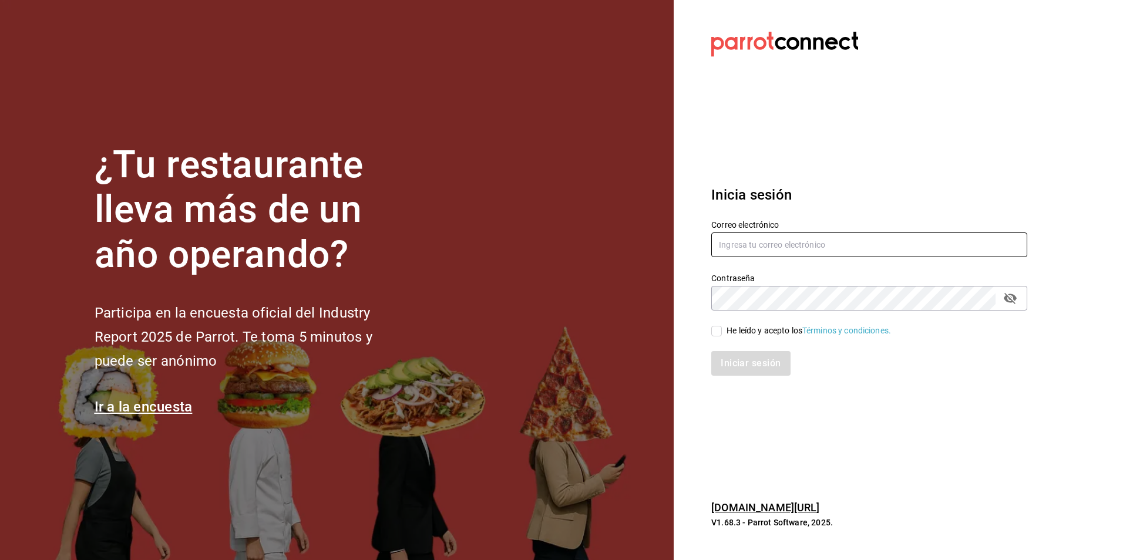
type input "[PERSON_NAME][EMAIL_ADDRESS][DOMAIN_NAME]"
